Goal: Task Accomplishment & Management: Manage account settings

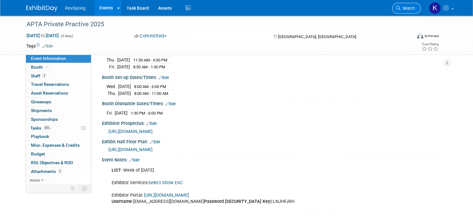
click at [414, 8] on span "Search" at bounding box center [407, 8] width 14 height 5
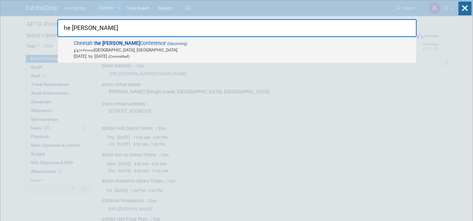
type input "he hunt"
click at [142, 53] on span "Nov 10, 2025 to Nov 13, 2025 (Committed)" at bounding box center [243, 56] width 339 height 6
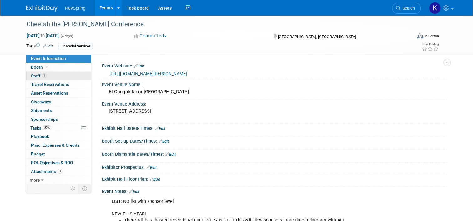
click at [65, 76] on link "1 Staff 1" at bounding box center [58, 76] width 65 height 8
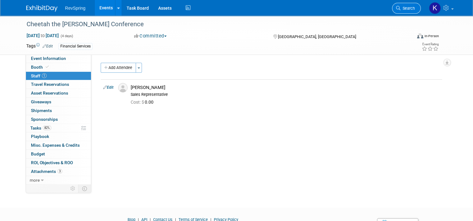
click at [400, 9] on icon at bounding box center [398, 8] width 4 height 4
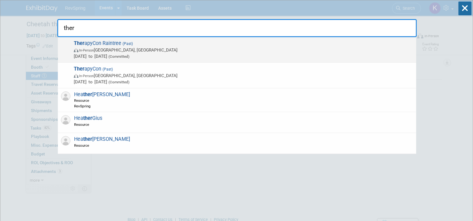
type input "ther"
click at [333, 42] on span "Ther apyCon Raintree (Past) In-Person Phoenix, AZ Sep 24, 2025 to Sep 26, 2025 …" at bounding box center [242, 49] width 341 height 19
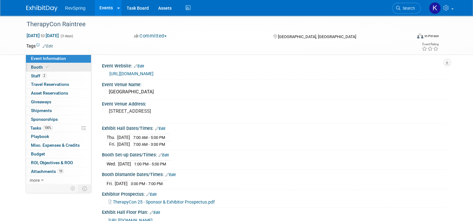
click at [51, 67] on link "Booth" at bounding box center [58, 67] width 65 height 8
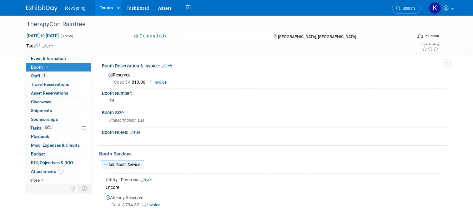
click at [117, 161] on link "Add Booth Service" at bounding box center [122, 164] width 43 height 9
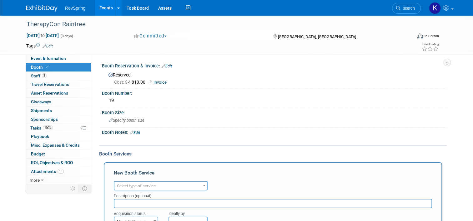
click at [138, 186] on span "Select type of service" at bounding box center [136, 186] width 39 height 5
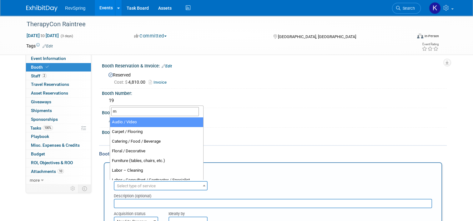
type input "ma"
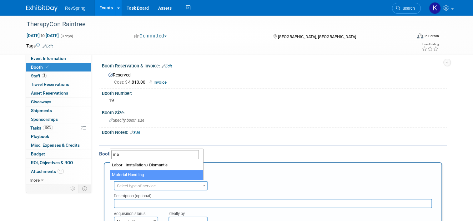
select select "10"
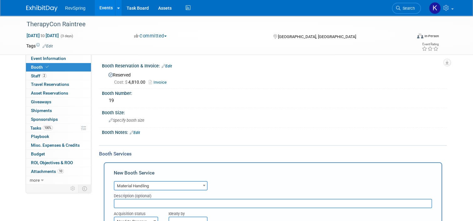
scroll to position [79, 0]
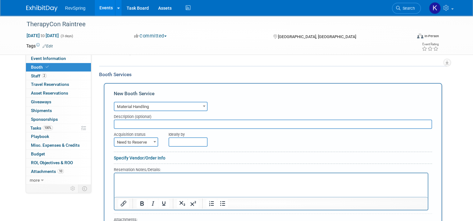
click at [129, 145] on form "Audio / Video Carpet / Flooring Catering / Food / Beverage Floral / Decorative …" at bounding box center [273, 180] width 318 height 161
click at [128, 142] on span "Need to Reserve" at bounding box center [135, 142] width 43 height 9
select select "2"
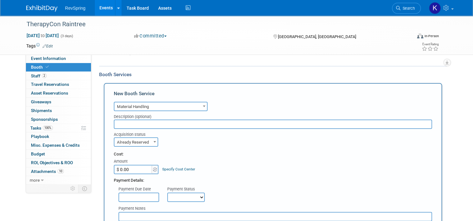
scroll to position [98, 0]
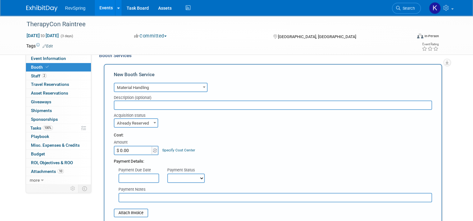
click at [130, 143] on div "Amount" at bounding box center [136, 143] width 45 height 6
click at [129, 150] on input "$ 0.00" at bounding box center [133, 150] width 39 height 9
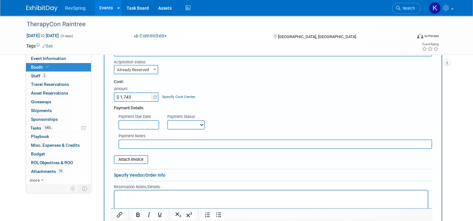
scroll to position [152, 0]
type input "$ 1,743.00"
click at [127, 156] on input "file" at bounding box center [110, 159] width 74 height 7
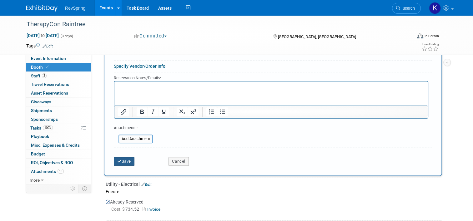
click at [124, 160] on button "Save" at bounding box center [124, 161] width 21 height 9
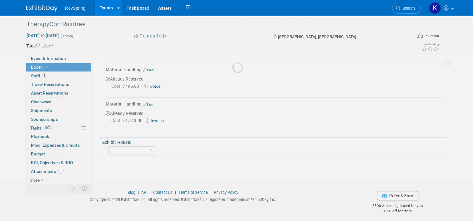
scroll to position [266, 0]
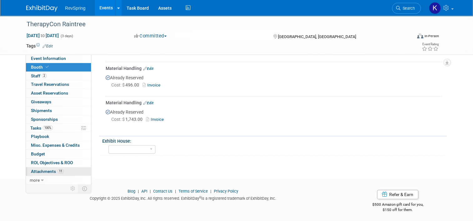
click at [63, 172] on link "11 Attachments 11" at bounding box center [58, 171] width 65 height 8
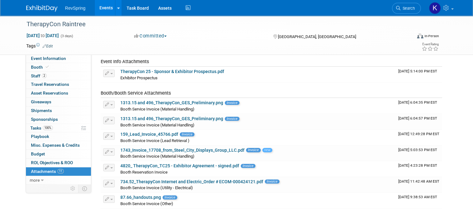
scroll to position [87, 0]
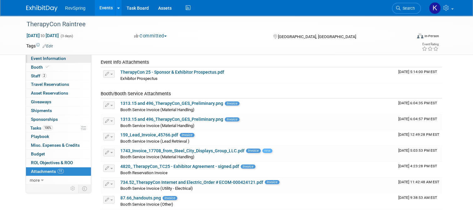
click at [60, 56] on link "Event Information" at bounding box center [58, 58] width 65 height 8
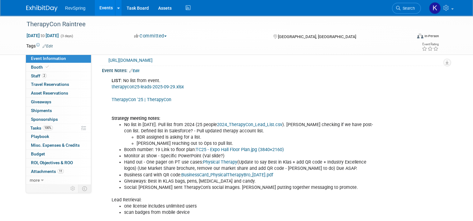
scroll to position [161, 0]
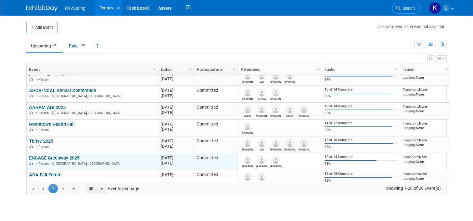
scroll to position [74, 0]
click at [46, 156] on link "ENGAGE Greenway 2025" at bounding box center [54, 159] width 50 height 6
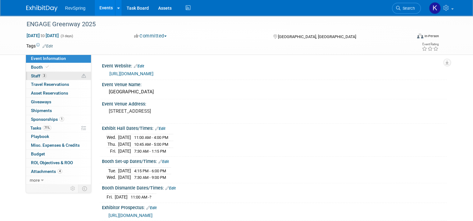
click at [47, 75] on link "3 Staff 3" at bounding box center [58, 76] width 65 height 8
